Goal: Navigation & Orientation: Find specific page/section

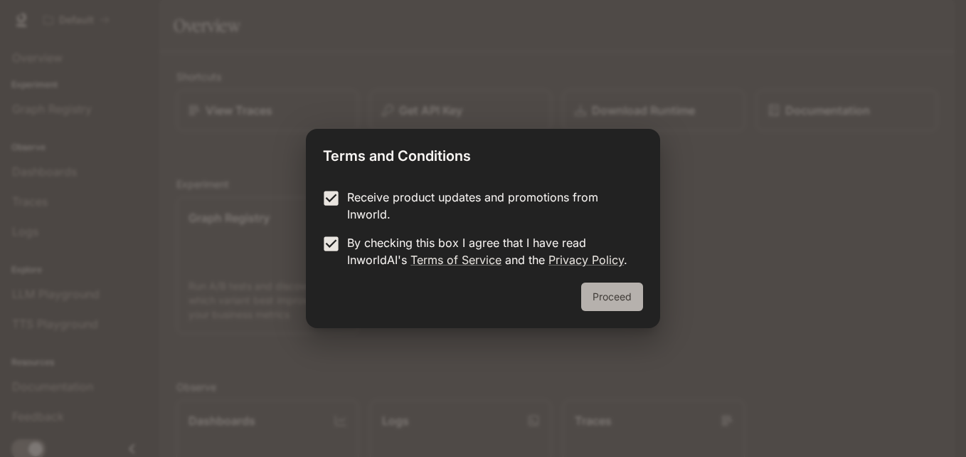
click at [610, 294] on button "Proceed" at bounding box center [612, 296] width 62 height 28
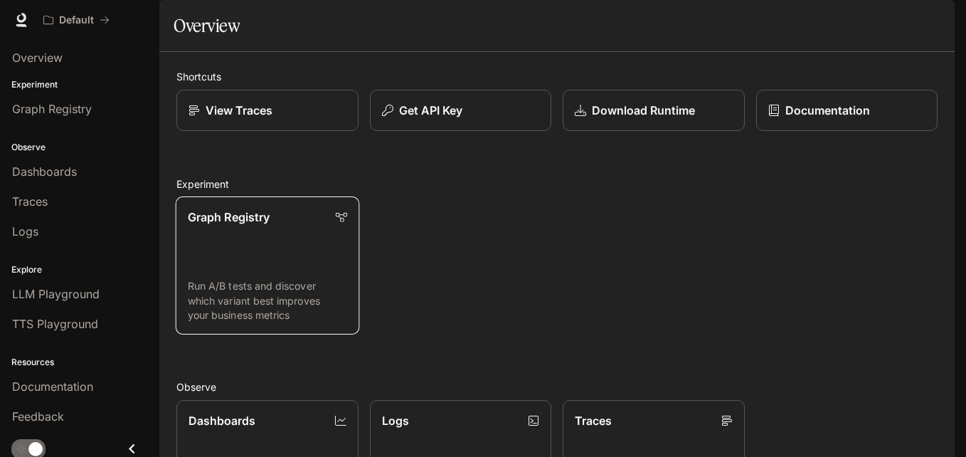
click at [211, 308] on link "Graph Registry Run A/B tests and discover which variant best improves your busi…" at bounding box center [268, 265] width 184 height 138
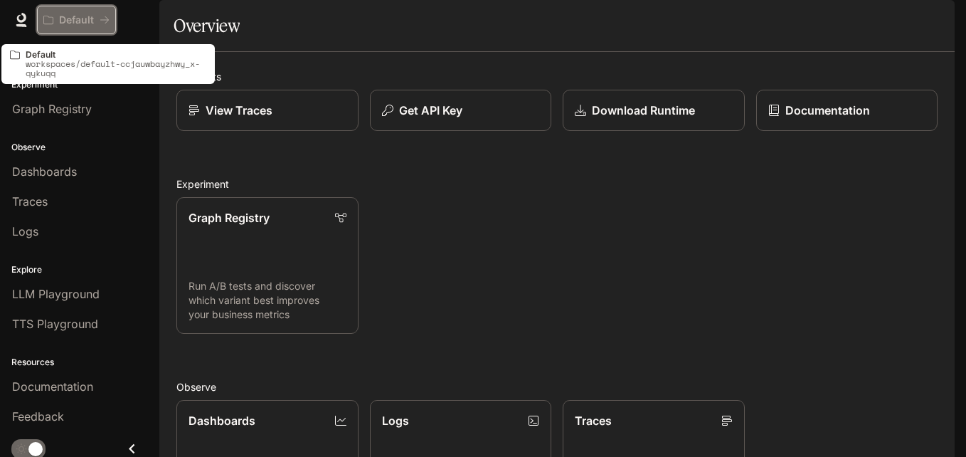
click at [112, 19] on button "Default" at bounding box center [76, 20] width 79 height 28
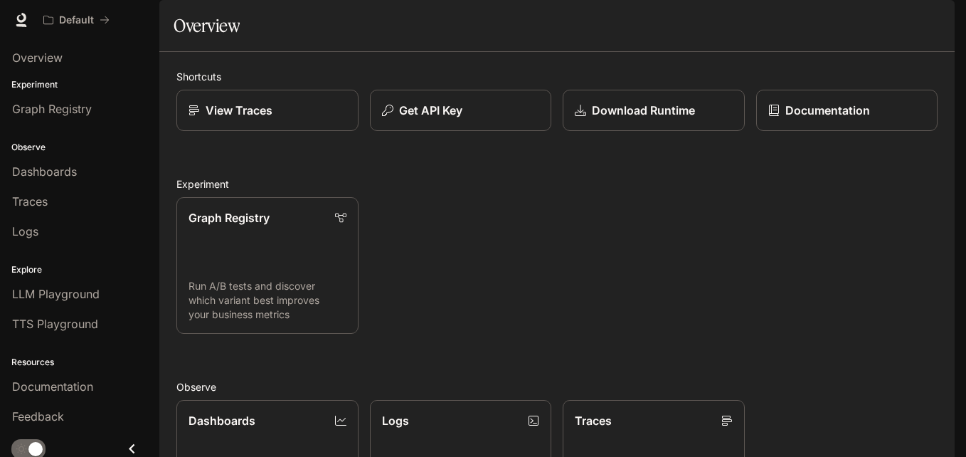
click at [7, 18] on div "Default Documentation Documentation" at bounding box center [483, 20] width 966 height 40
click at [23, 20] on icon at bounding box center [21, 18] width 9 height 10
